Goal: Task Accomplishment & Management: Manage account settings

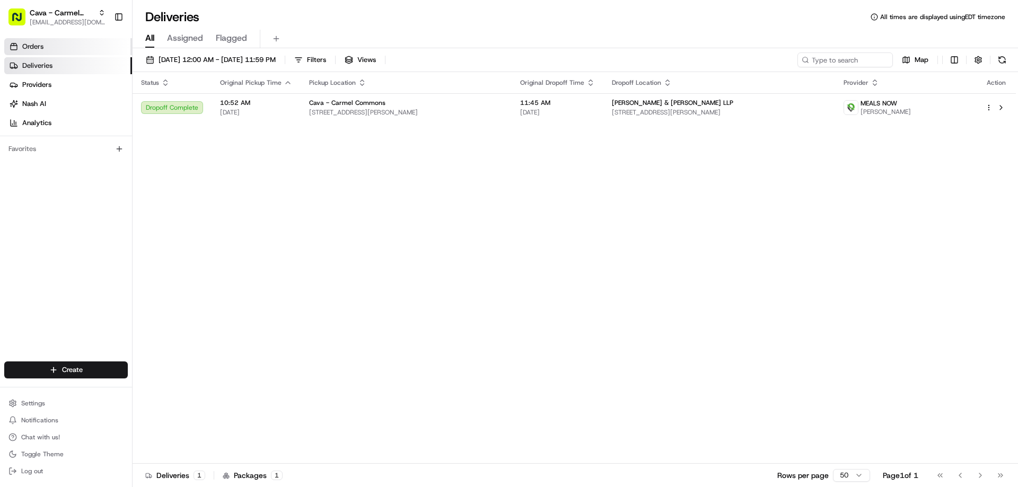
click at [32, 47] on span "Orders" at bounding box center [32, 47] width 21 height 10
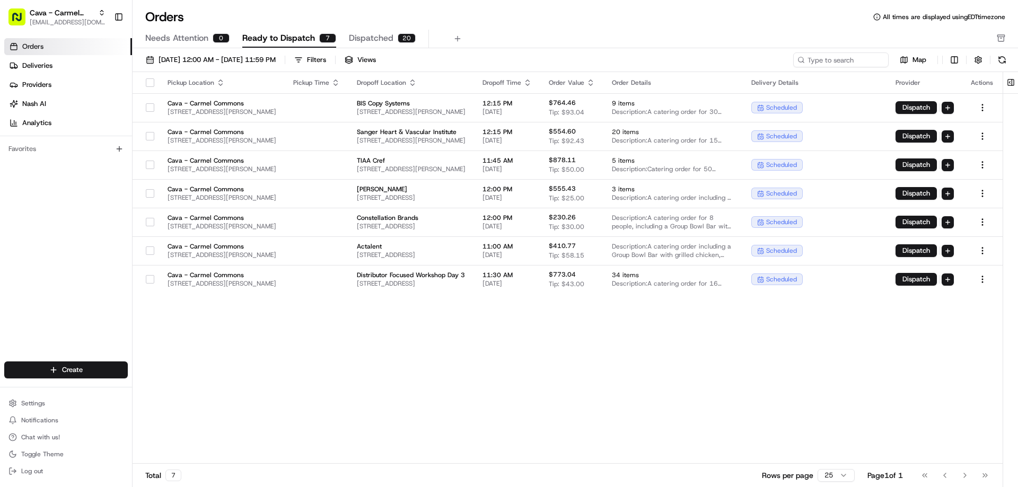
click at [147, 80] on button "button" at bounding box center [150, 82] width 8 height 8
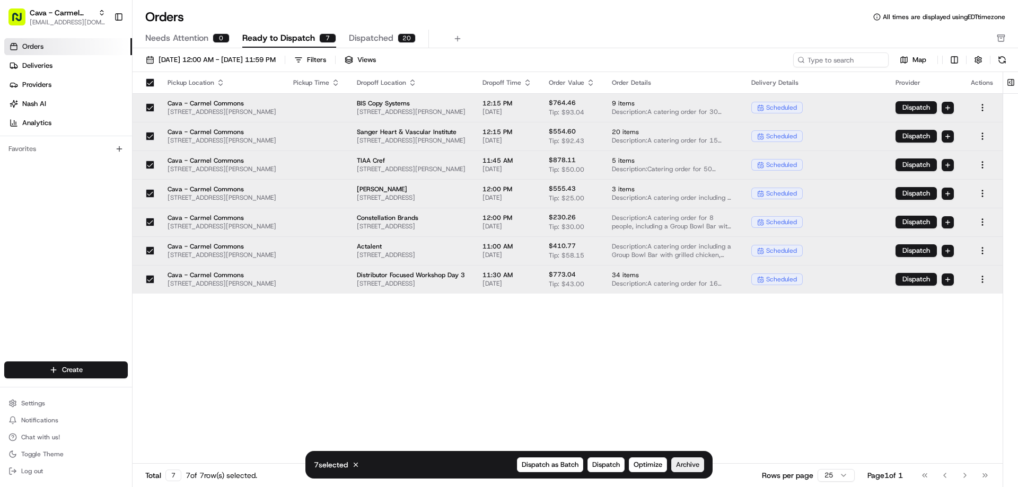
click at [688, 462] on span "Archive" at bounding box center [687, 465] width 23 height 10
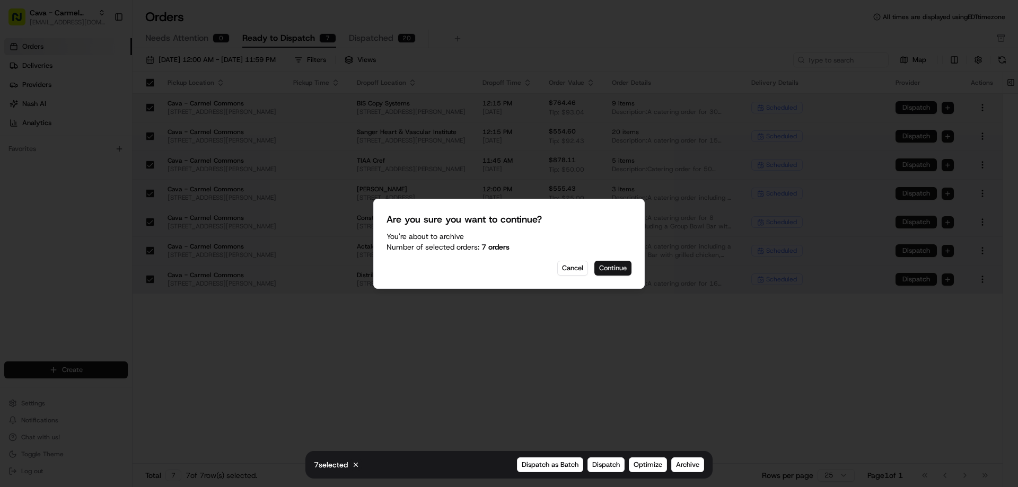
click at [614, 274] on button "Continue" at bounding box center [612, 268] width 37 height 15
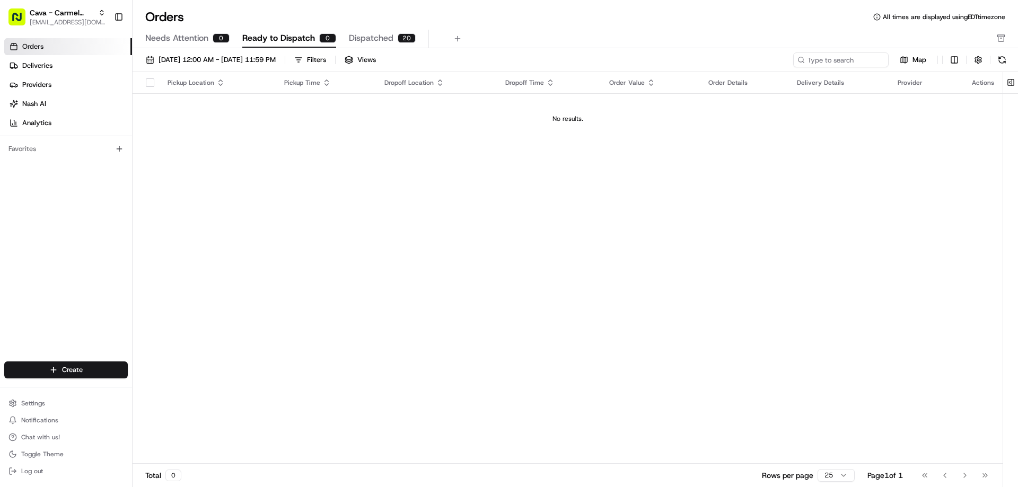
click at [999, 38] on icon "button" at bounding box center [1001, 38] width 8 height 8
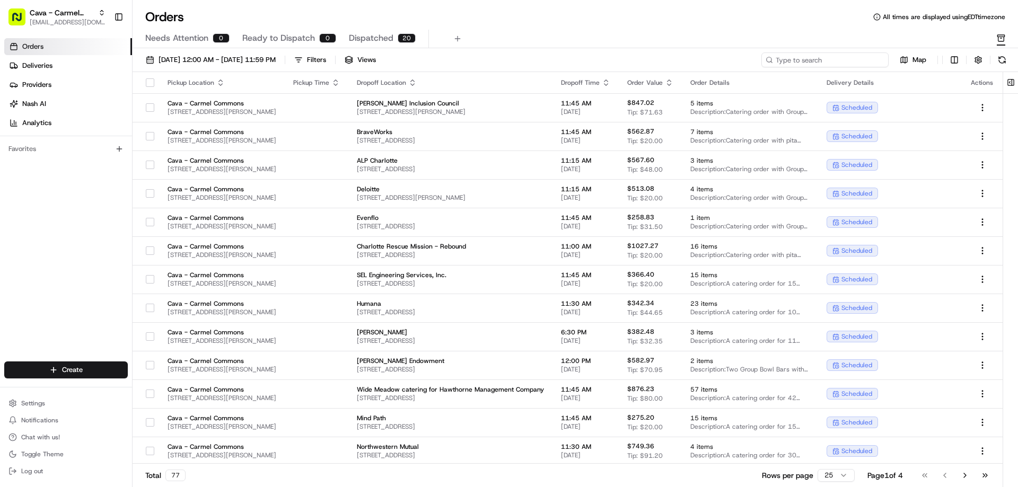
click at [831, 57] on input at bounding box center [824, 59] width 127 height 15
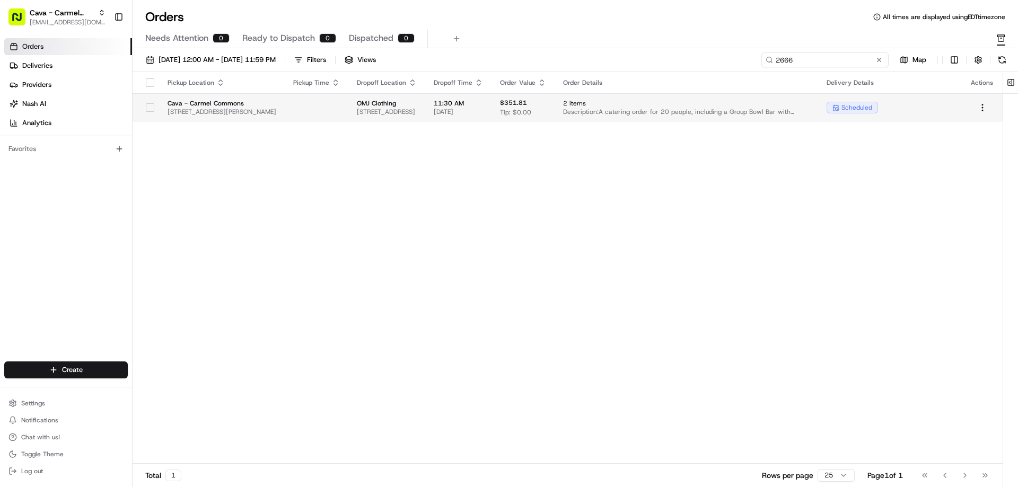
type input "2666"
click at [152, 111] on button "button" at bounding box center [150, 107] width 8 height 8
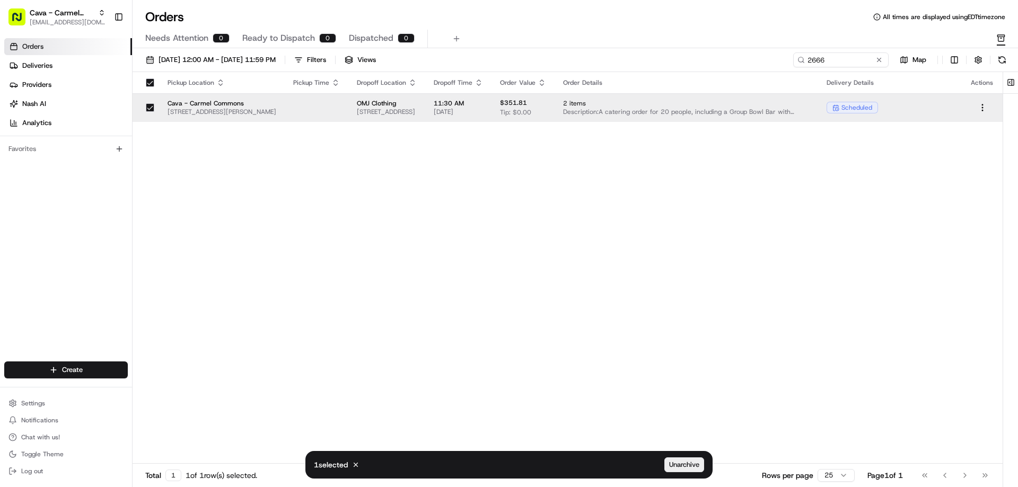
click at [693, 462] on span "Unarchive" at bounding box center [684, 465] width 30 height 10
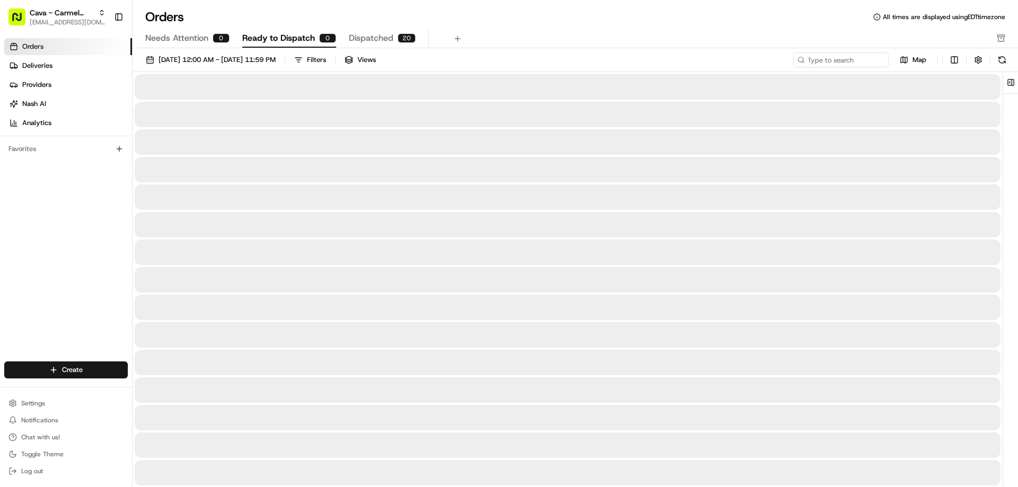
click at [280, 40] on span "Ready to Dispatch" at bounding box center [278, 38] width 73 height 13
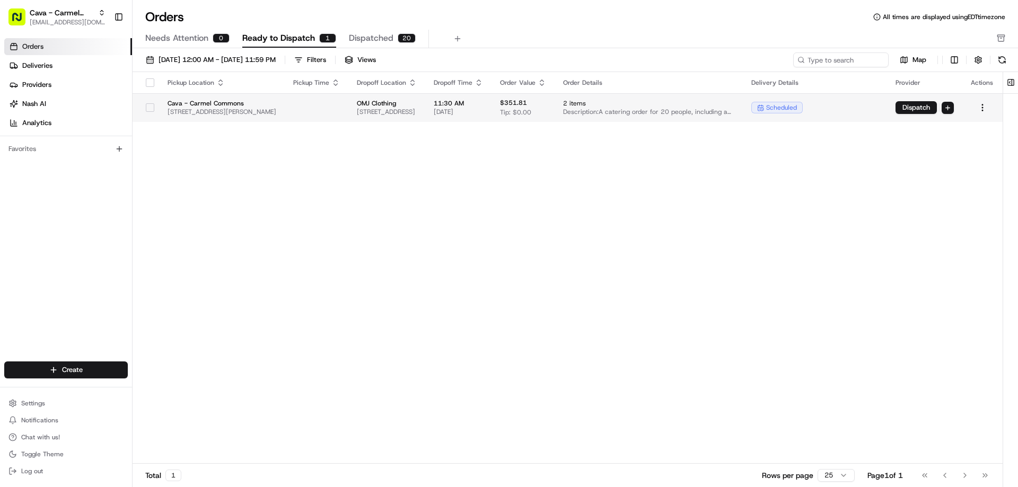
click at [878, 109] on div "scheduled" at bounding box center [814, 108] width 127 height 12
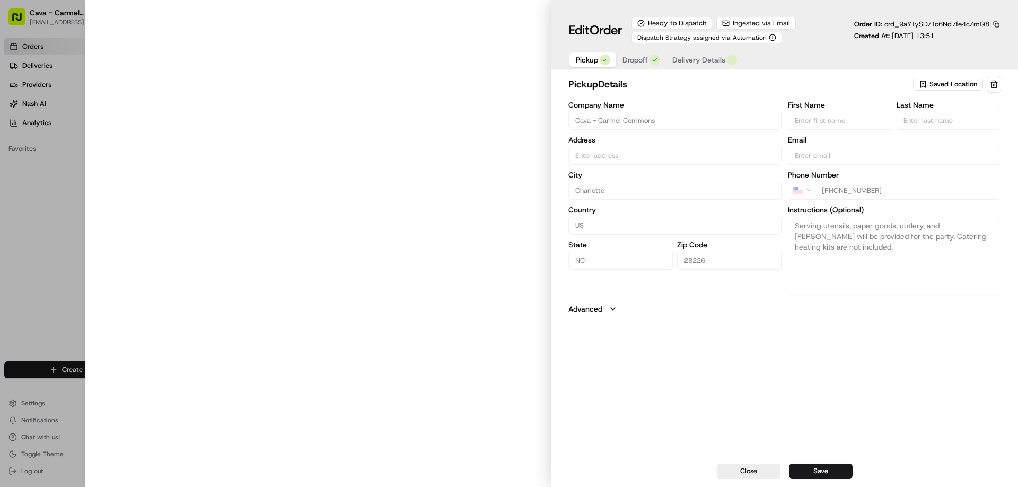
type input "[STREET_ADDRESS][PERSON_NAME]"
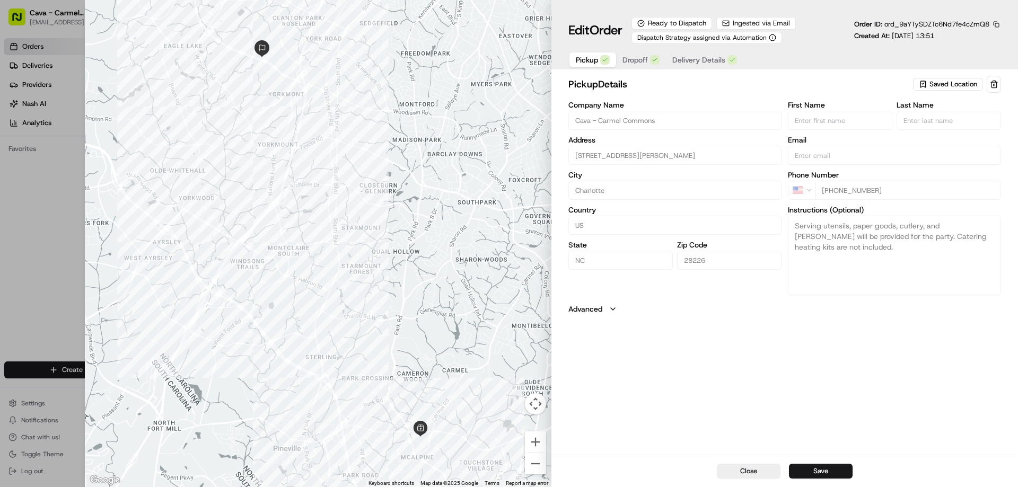
click at [637, 60] on span "Dropoff" at bounding box center [634, 60] width 25 height 11
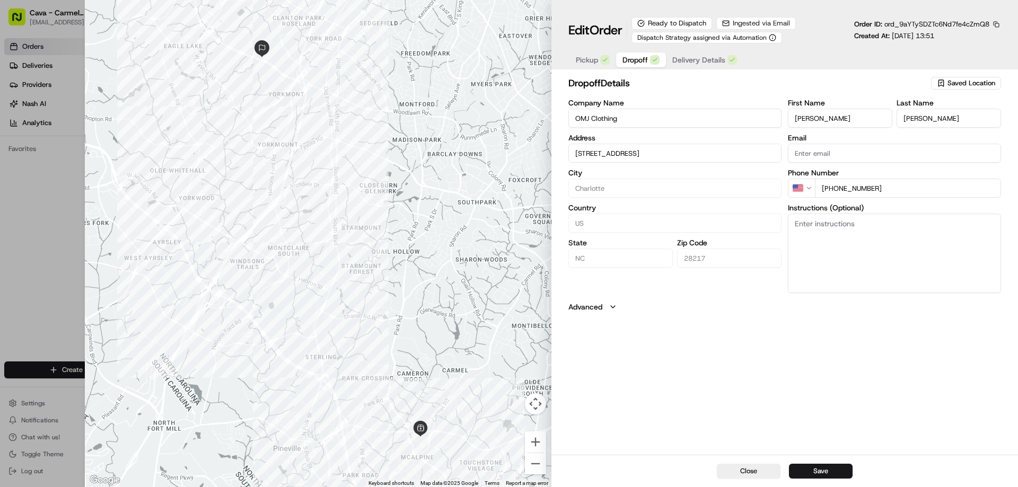
type input "[STREET_ADDRESS]"
click at [742, 36] on span "Dispatch Strategy assigned via Automation" at bounding box center [701, 37] width 129 height 8
click at [773, 40] on icon "button" at bounding box center [772, 37] width 7 height 7
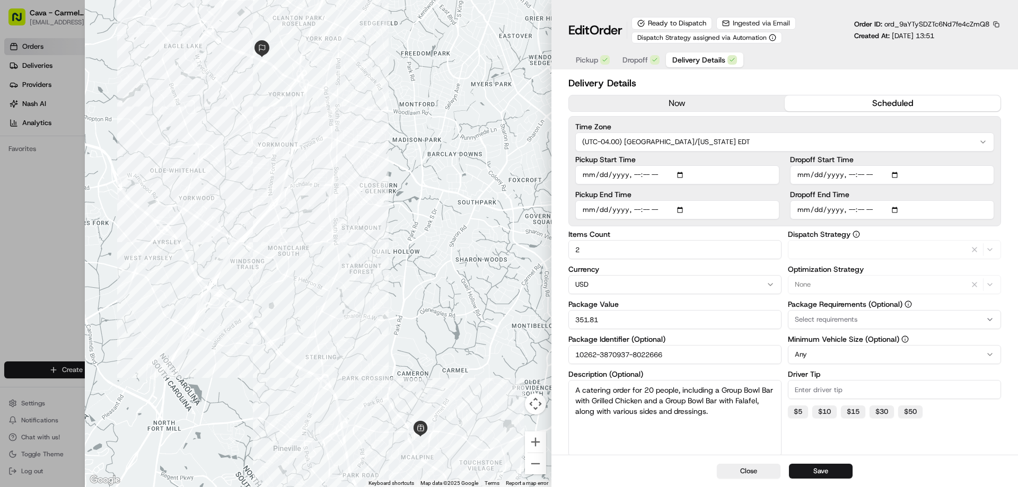
click at [699, 61] on span "Delivery Details" at bounding box center [698, 60] width 53 height 11
click at [990, 286] on icon "button" at bounding box center [990, 284] width 8 height 8
click at [836, 323] on span "None" at bounding box center [870, 327] width 130 height 10
click at [895, 263] on div at bounding box center [509, 243] width 1018 height 487
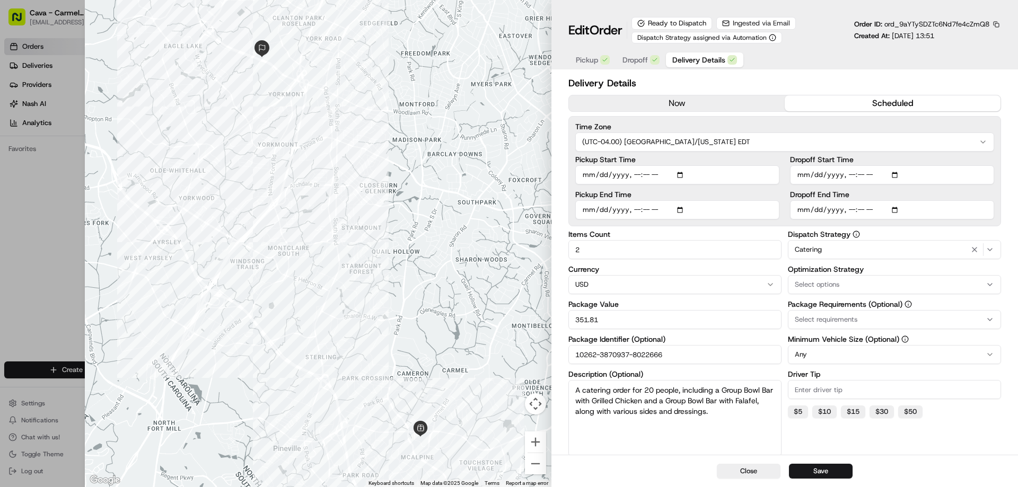
click at [834, 253] on div "Catering" at bounding box center [894, 249] width 208 height 13
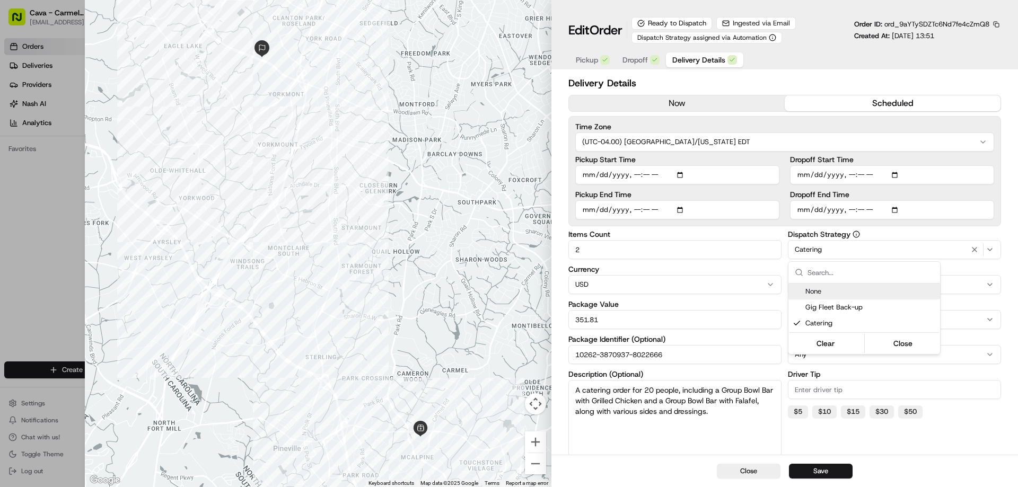
click at [834, 253] on body "Cava - Carmel Commons [EMAIL_ADDRESS][DOMAIN_NAME] Toggle Sidebar Orders Delive…" at bounding box center [509, 243] width 1018 height 487
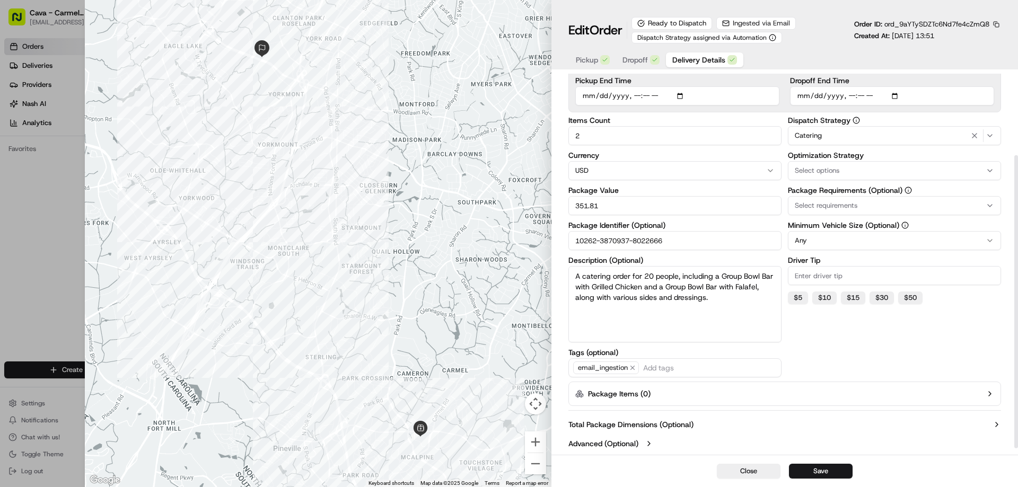
scroll to position [115, 0]
click at [640, 443] on button "Advanced (Optional)" at bounding box center [784, 443] width 433 height 11
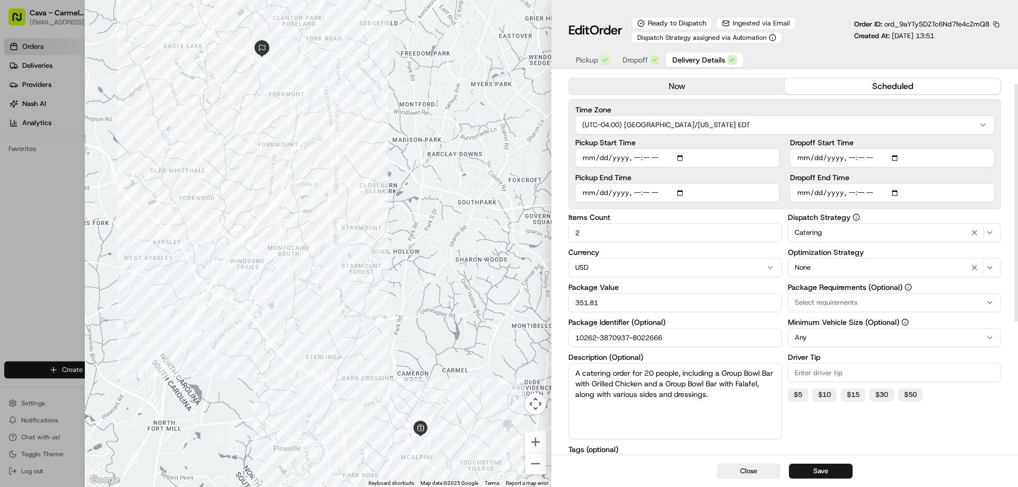
scroll to position [0, 0]
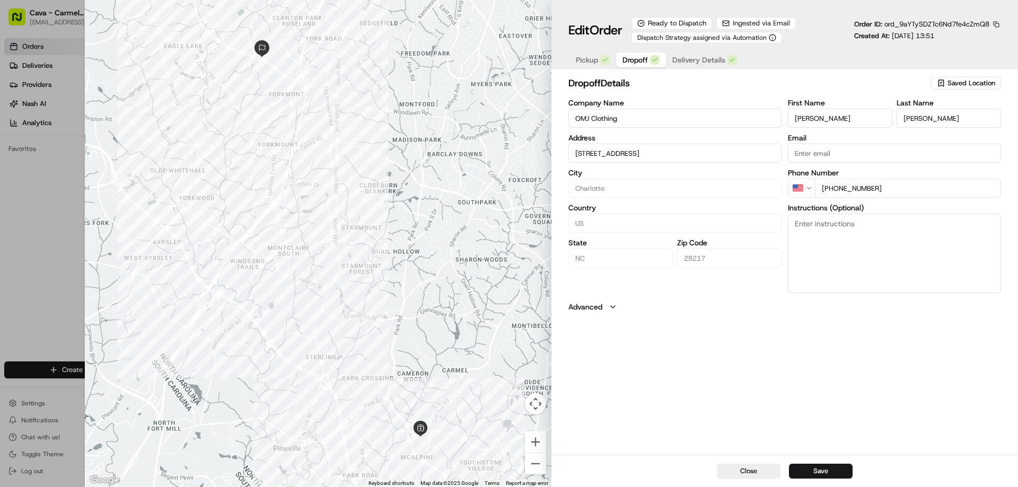
click at [638, 59] on span "Dropoff" at bounding box center [634, 60] width 25 height 11
click at [827, 225] on textarea "Instructions (Optional)" at bounding box center [894, 254] width 213 height 80
type input "[STREET_ADDRESS]"
type textarea "Items must be delivered after 11:15am and before 11:30am"
click at [829, 469] on button "Save" at bounding box center [821, 471] width 64 height 15
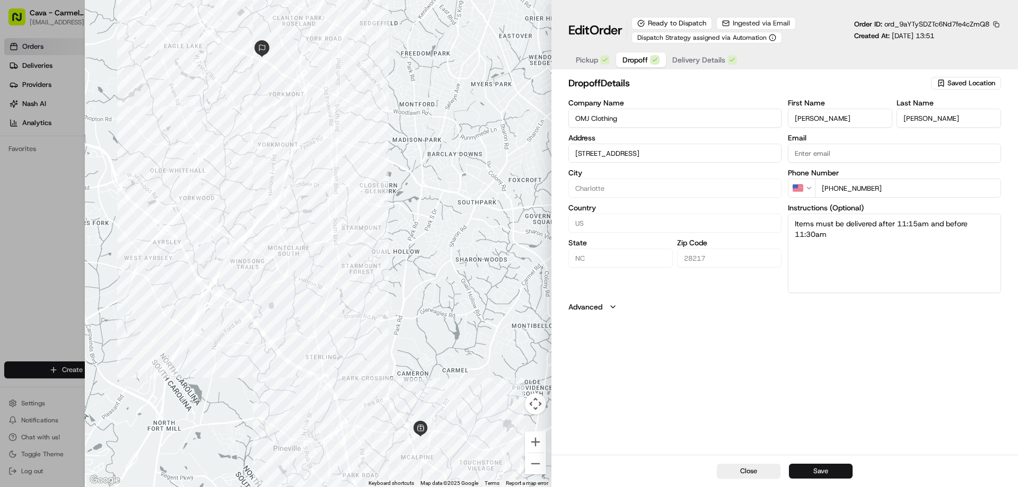
type input "[STREET_ADDRESS]"
type input "+1"
